Goal: Check status: Check status

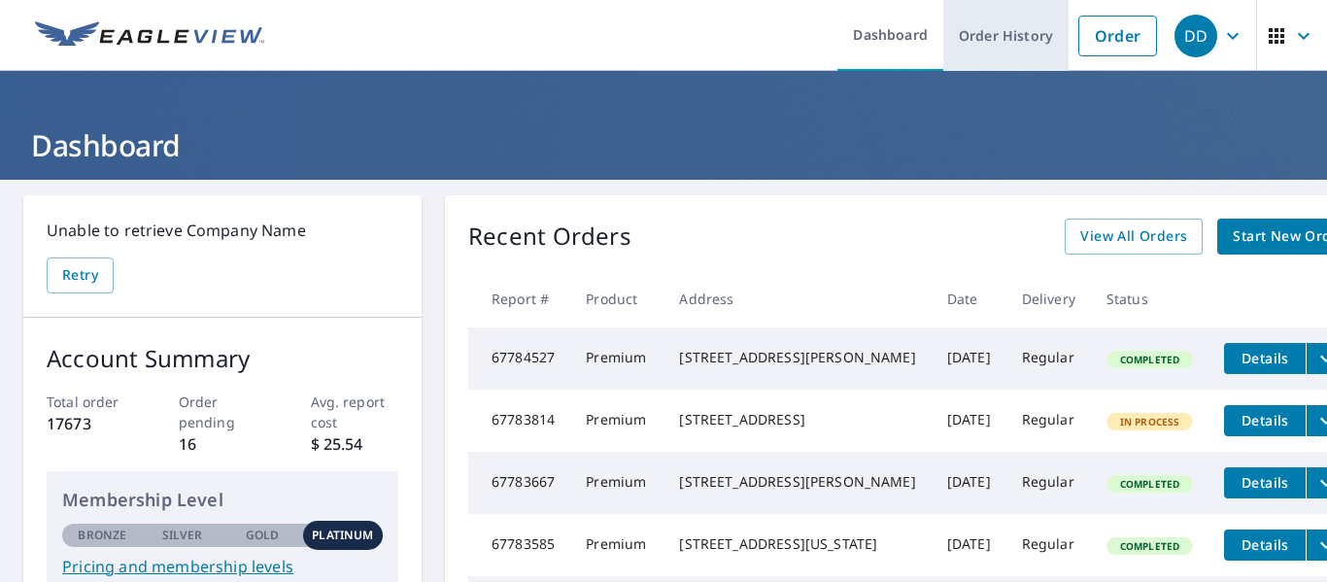
click at [1026, 40] on link "Order History" at bounding box center [1006, 35] width 125 height 71
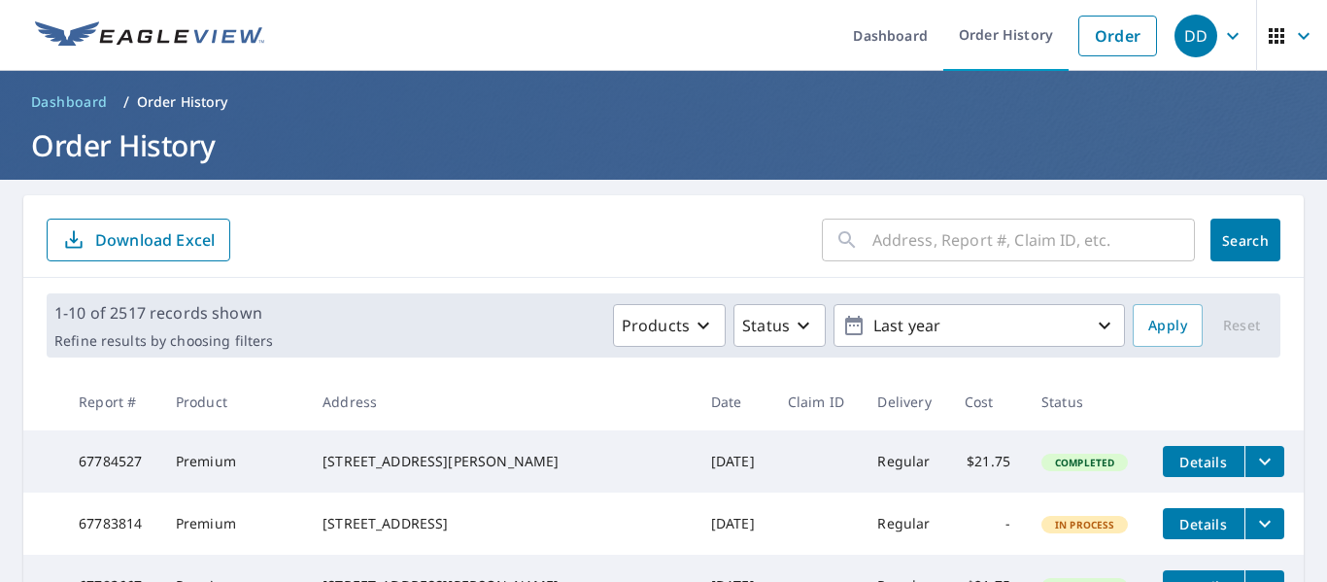
click at [897, 241] on input "text" at bounding box center [1034, 240] width 323 height 54
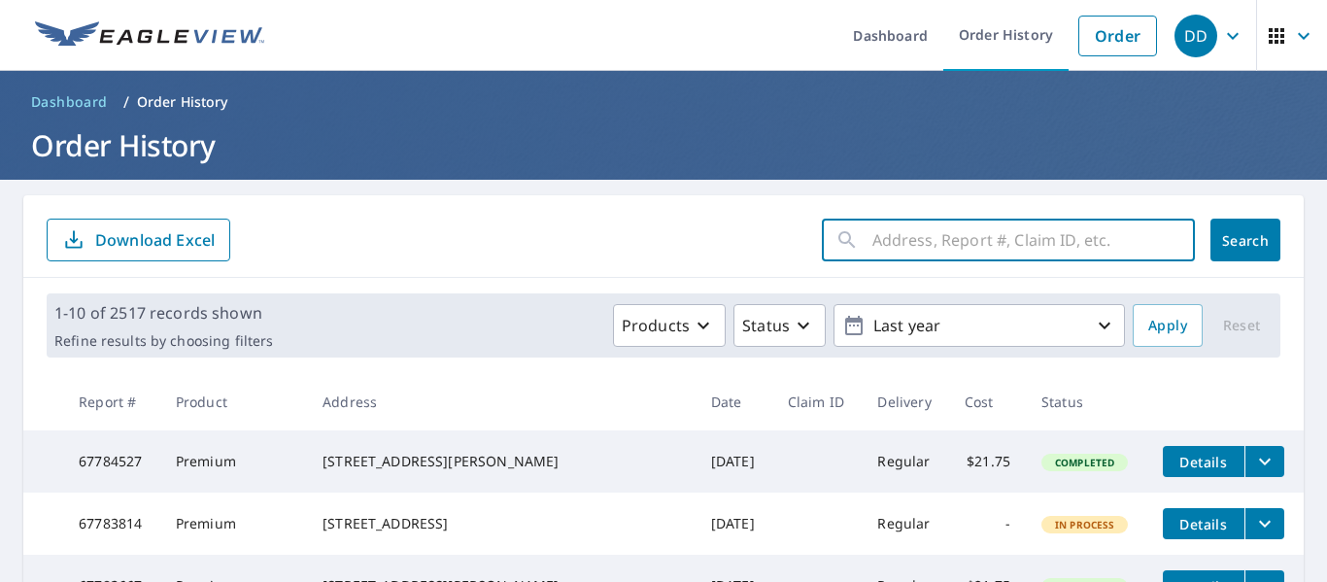
paste input "1764 [GEOGRAPHIC_DATA]"
type input "1764 [GEOGRAPHIC_DATA]"
click at [1265, 235] on span "Search" at bounding box center [1245, 240] width 39 height 18
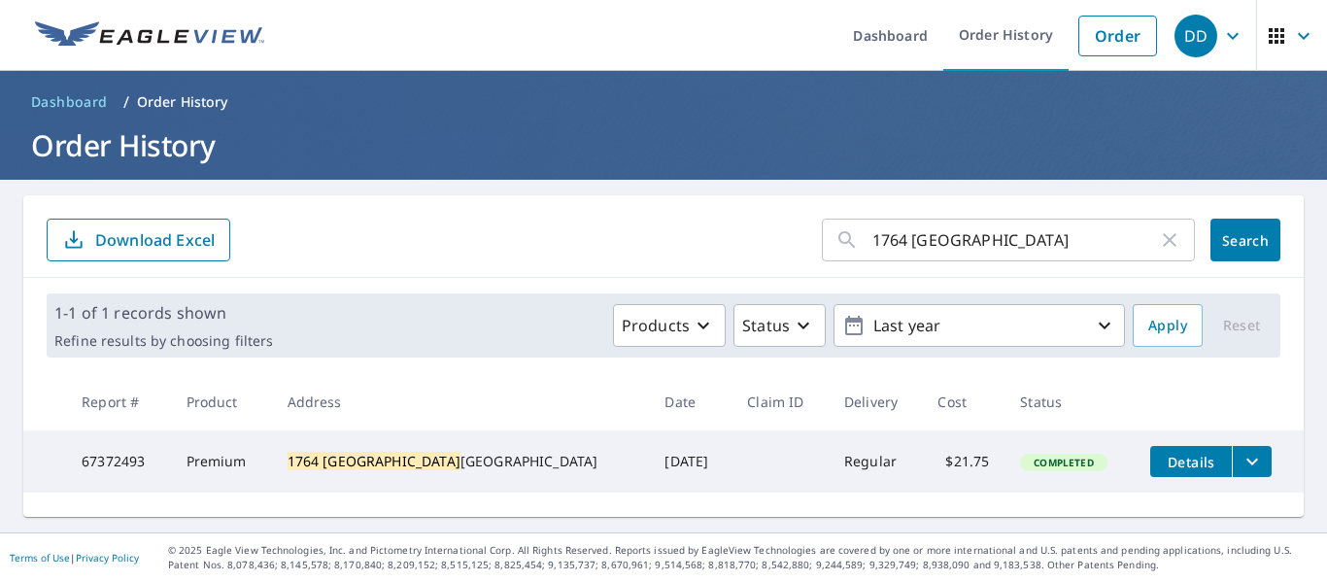
click at [1241, 460] on icon "filesDropdownBtn-67372493" at bounding box center [1252, 461] width 23 height 23
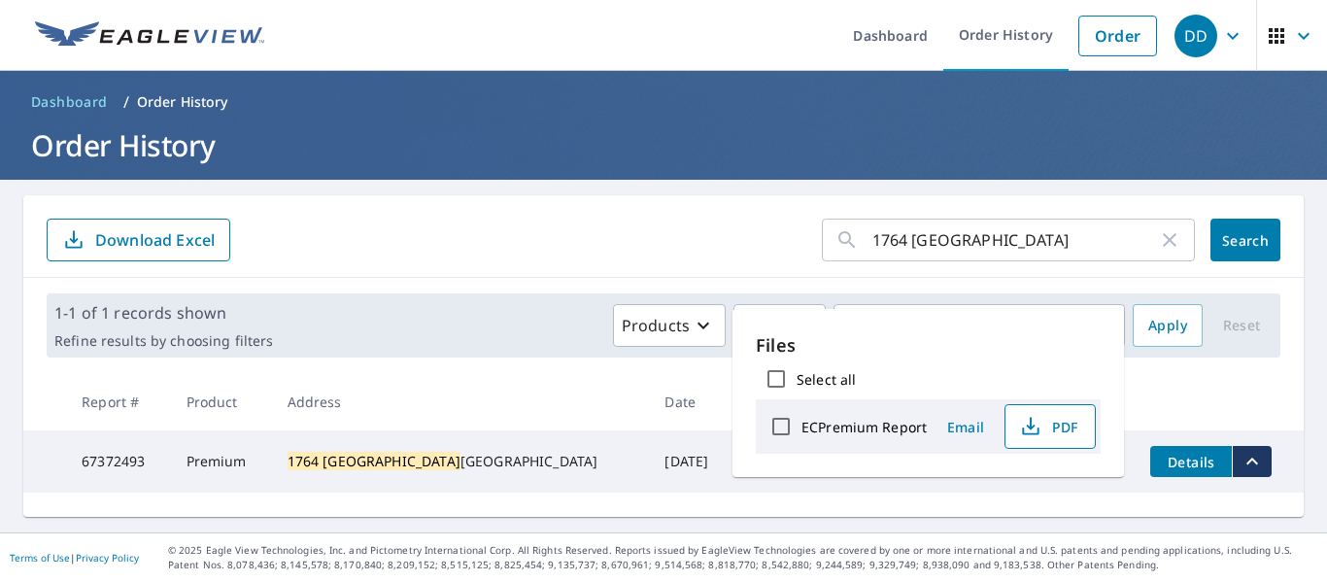
click at [1077, 420] on span "PDF" at bounding box center [1048, 426] width 62 height 23
